Goal: Task Accomplishment & Management: Manage account settings

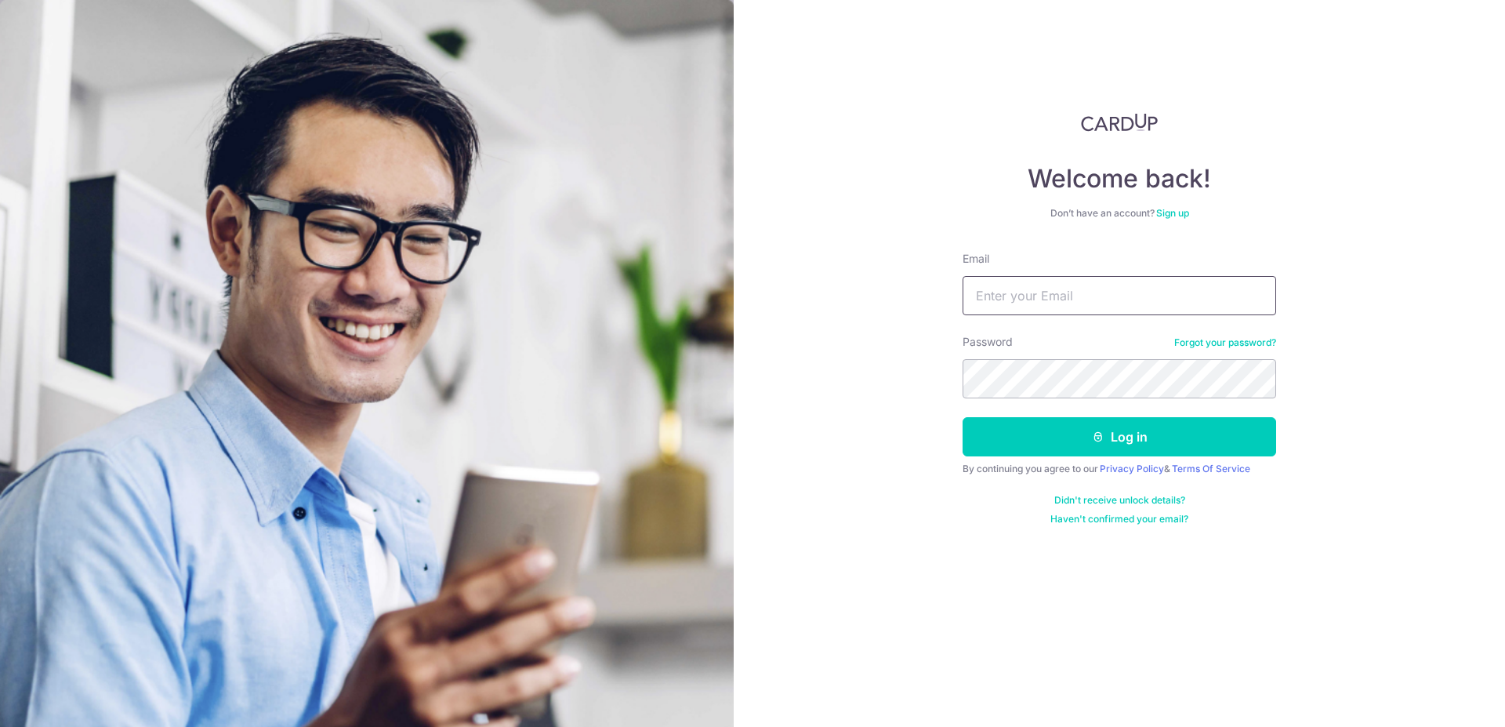
click at [1042, 298] on input "Email" at bounding box center [1118, 295] width 313 height 39
type input "[EMAIL_ADDRESS][DOMAIN_NAME]"
click at [962, 417] on button "Log in" at bounding box center [1118, 436] width 313 height 39
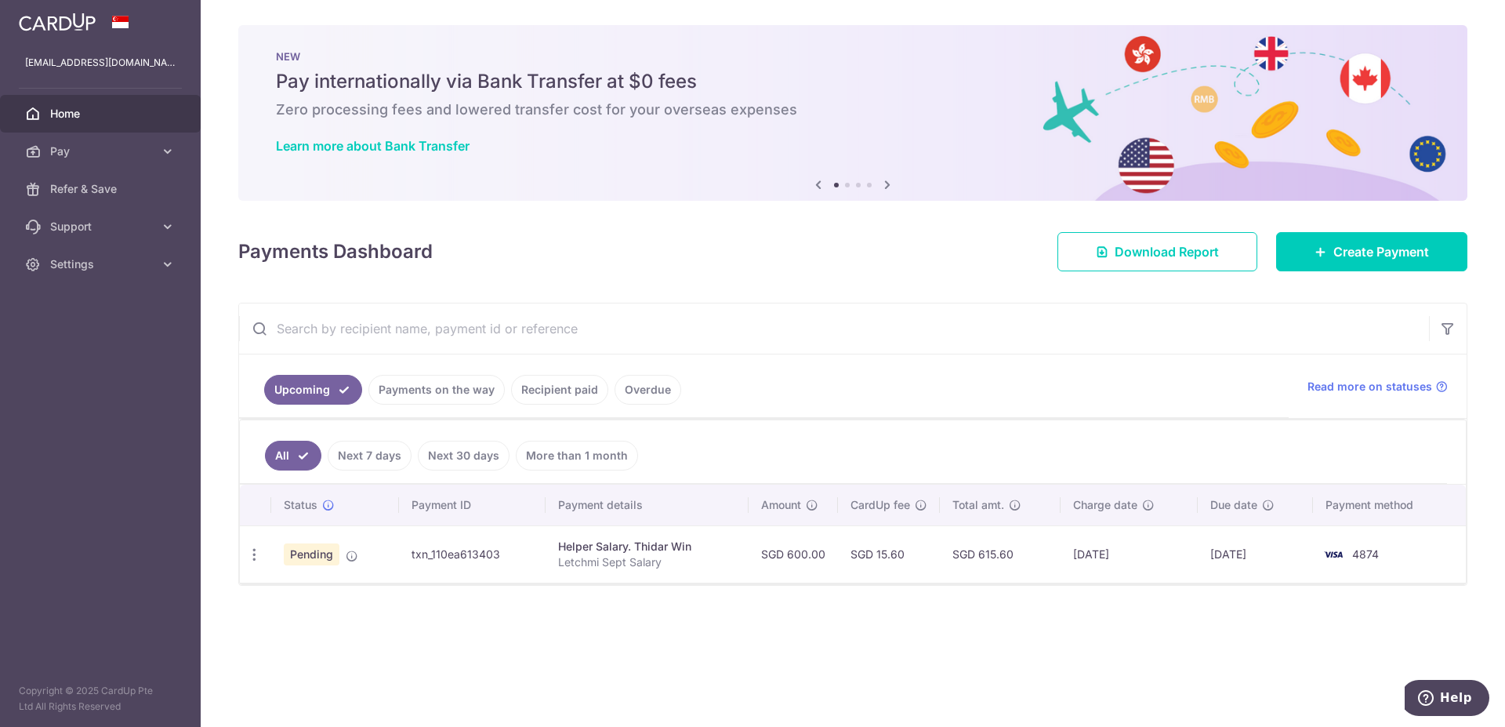
click at [462, 395] on link "Payments on the way" at bounding box center [436, 390] width 136 height 30
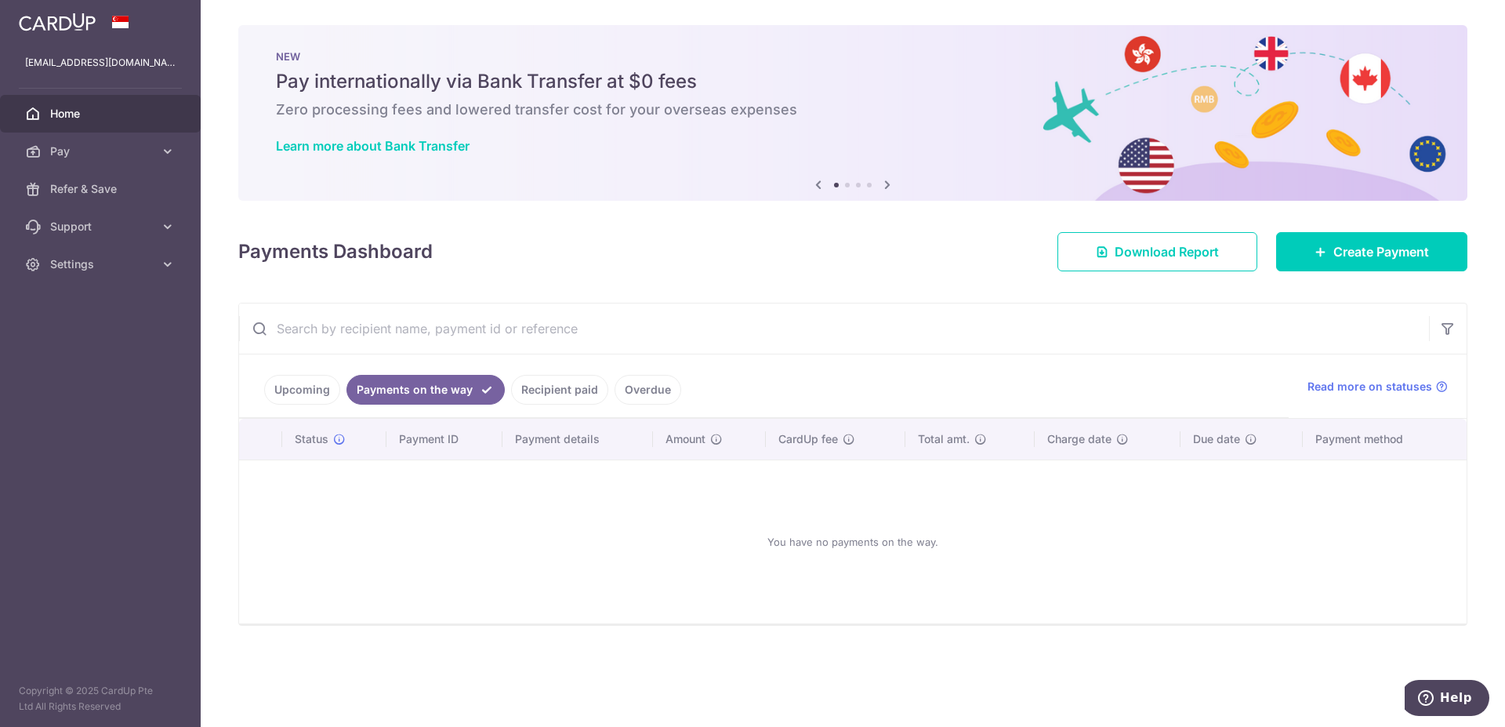
click at [527, 392] on link "Recipient paid" at bounding box center [559, 390] width 97 height 30
click at [619, 390] on link "Overdue" at bounding box center [647, 390] width 67 height 30
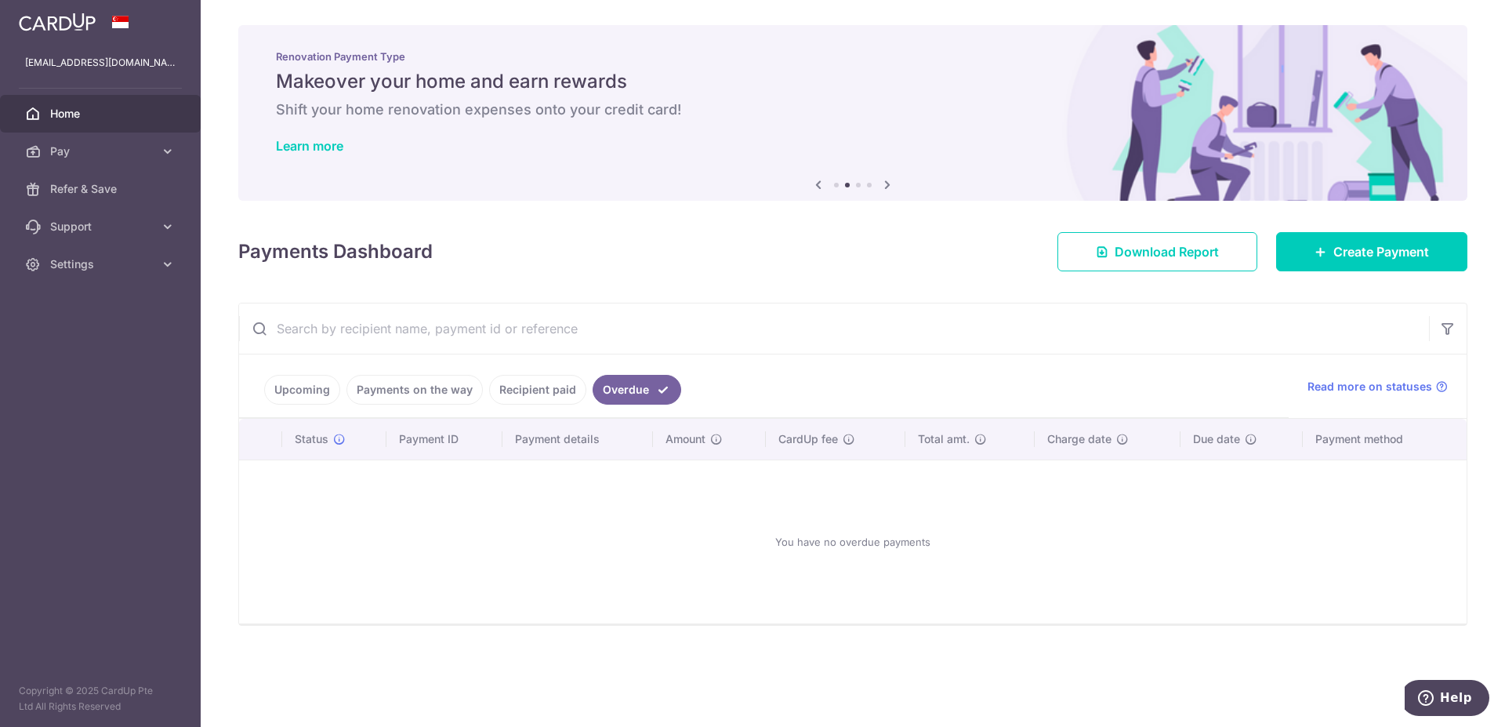
click at [322, 387] on link "Upcoming" at bounding box center [302, 390] width 76 height 30
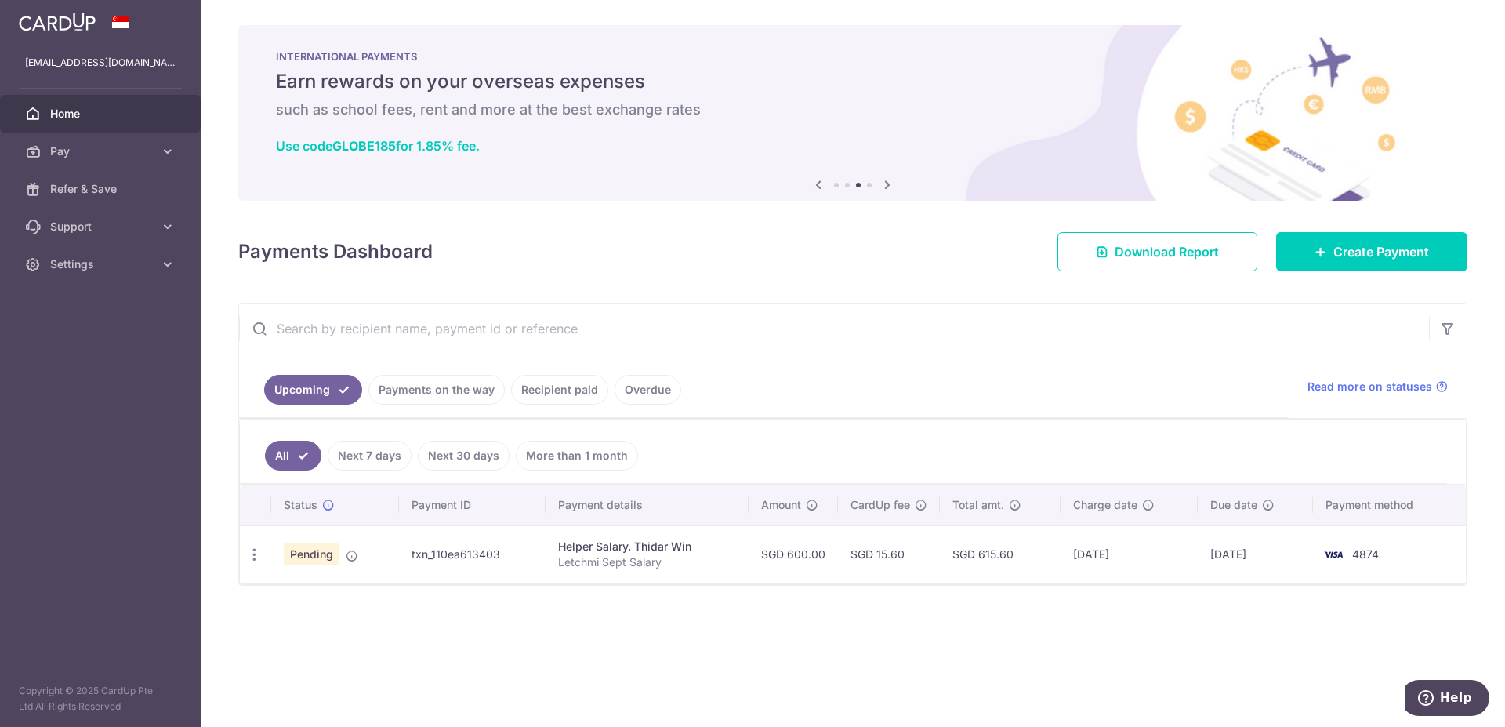
click at [469, 393] on link "Payments on the way" at bounding box center [436, 390] width 136 height 30
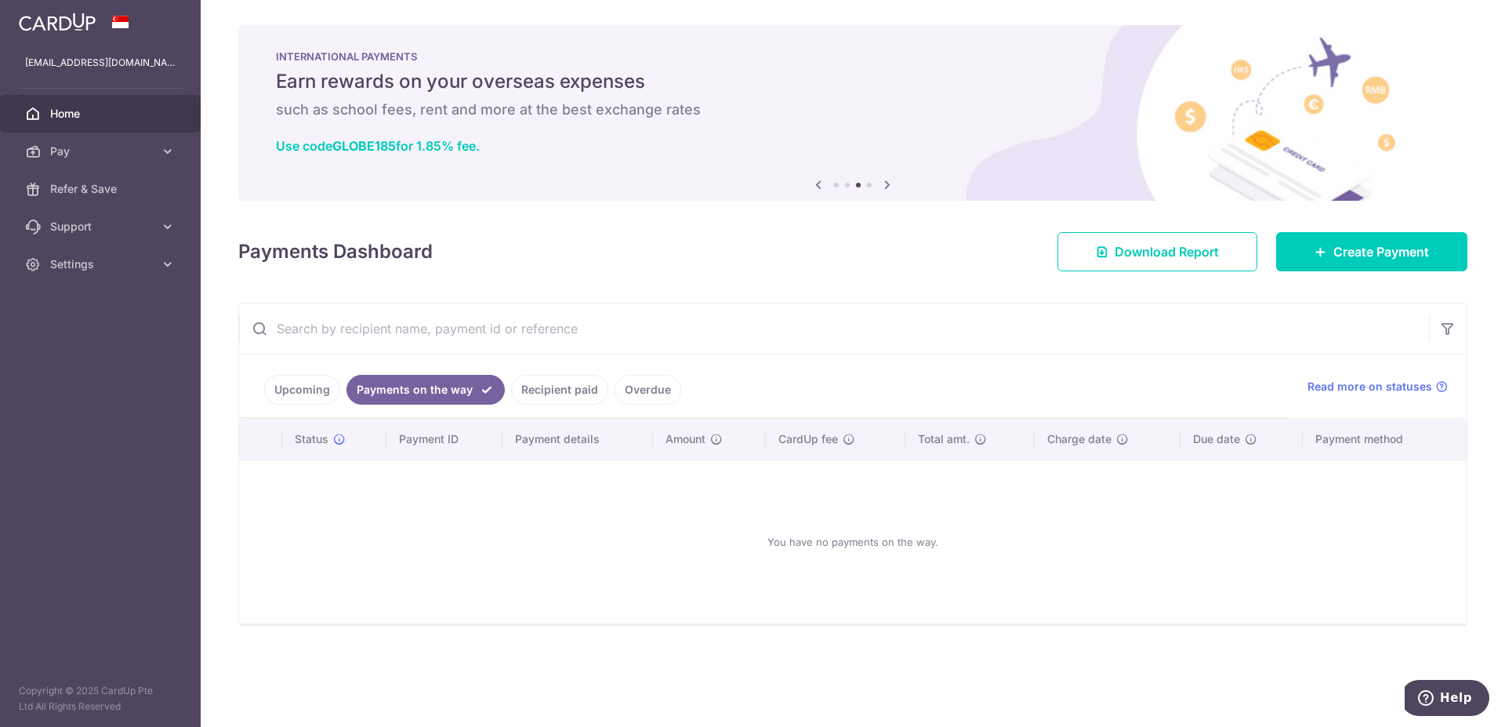
click at [538, 392] on link "Recipient paid" at bounding box center [559, 390] width 97 height 30
click at [618, 392] on link "Overdue" at bounding box center [647, 390] width 67 height 30
click at [519, 386] on link "Recipient paid" at bounding box center [537, 390] width 97 height 30
click at [467, 379] on link "Payments on the way" at bounding box center [414, 390] width 136 height 30
click at [466, 379] on link "Payments on the way" at bounding box center [425, 390] width 158 height 30
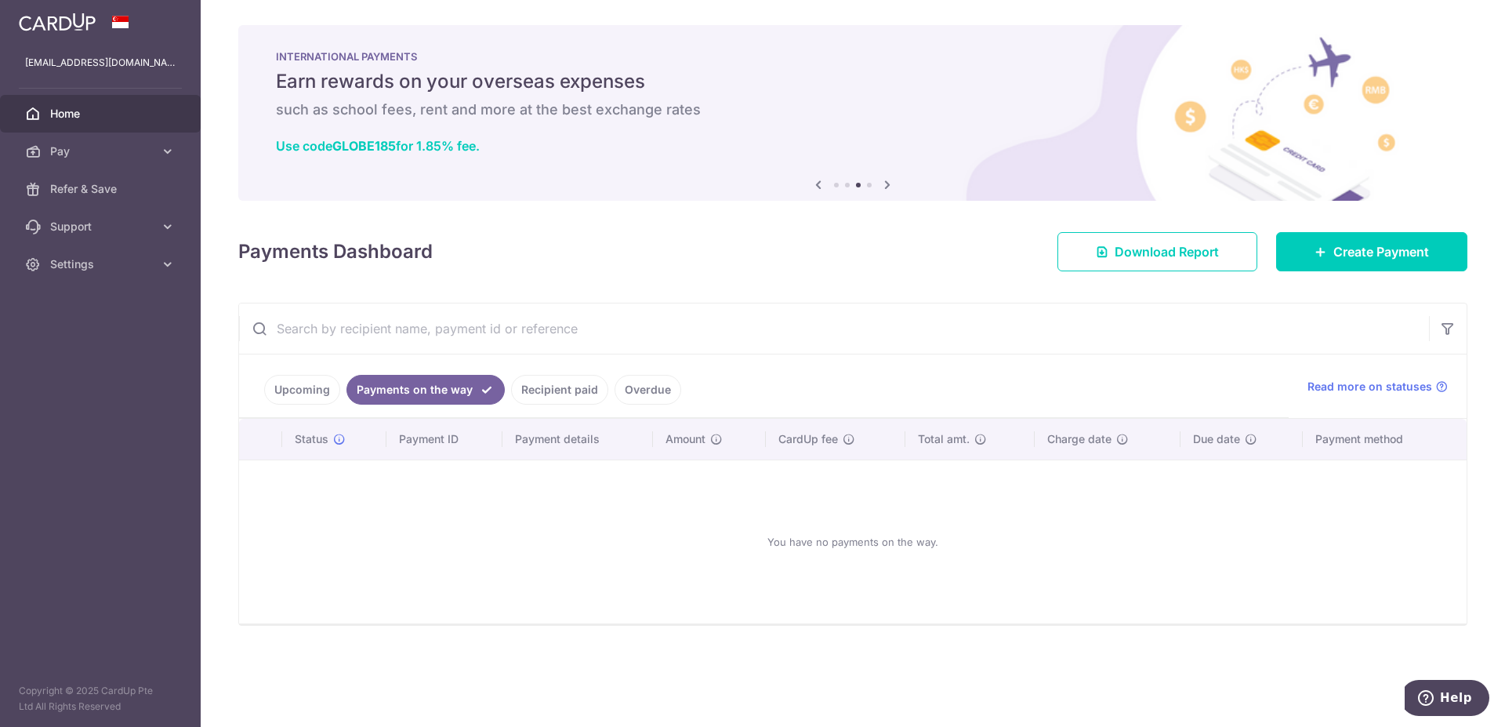
click at [315, 398] on link "Upcoming" at bounding box center [302, 390] width 76 height 30
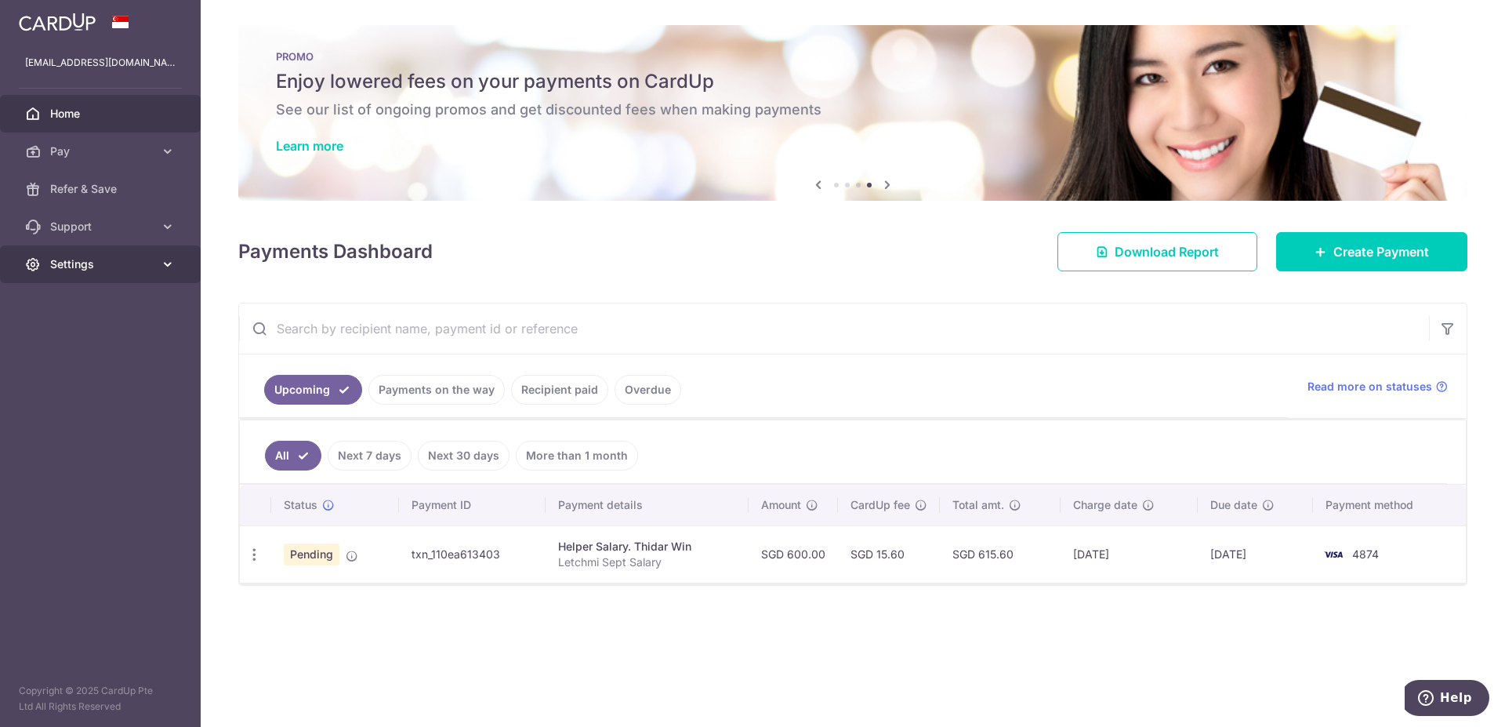
click at [103, 257] on span "Settings" at bounding box center [101, 264] width 103 height 16
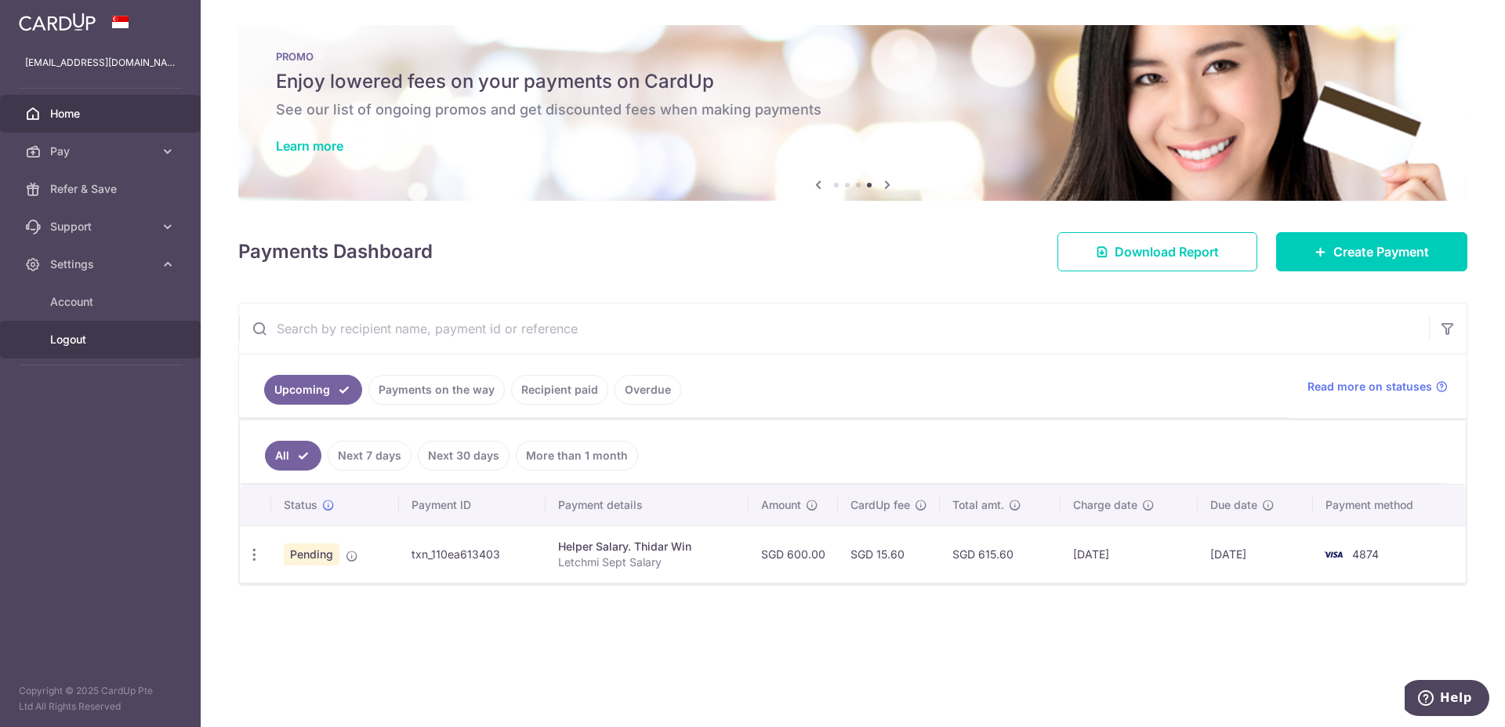
click at [111, 345] on span "Logout" at bounding box center [101, 340] width 103 height 16
